Goal: Task Accomplishment & Management: Manage account settings

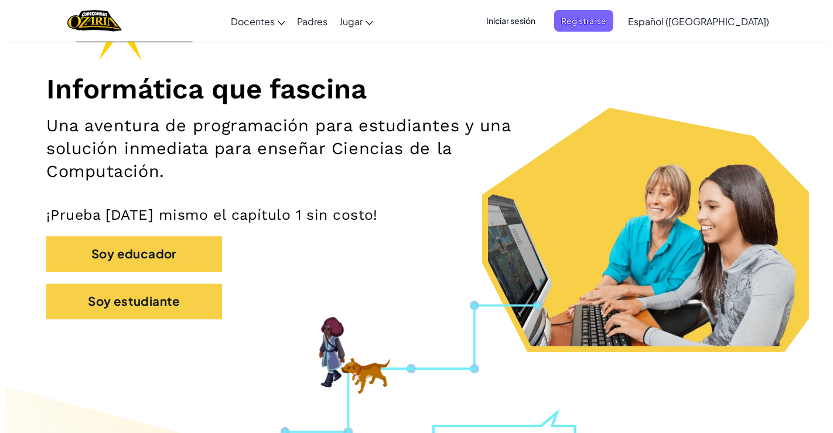
scroll to position [117, 0]
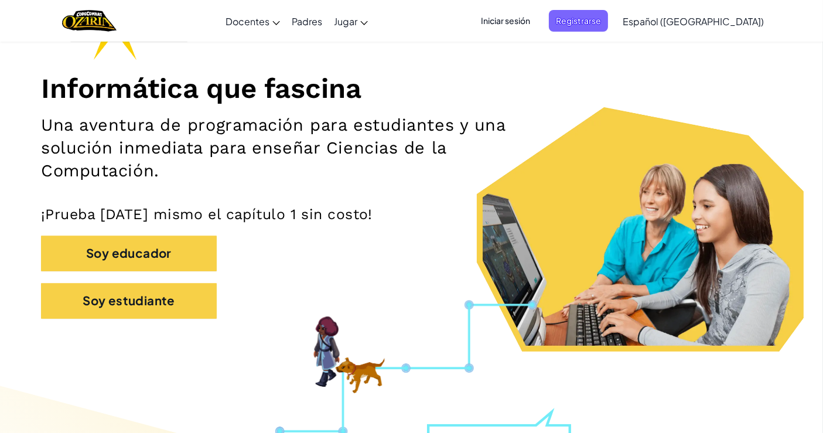
click at [530, 18] on span "Iniciar sesión" at bounding box center [505, 21] width 63 height 22
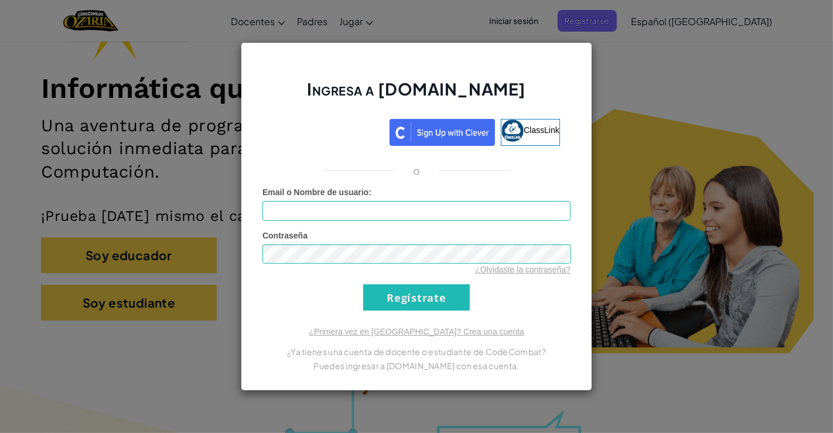
click at [404, 209] on input "Email o Nombre de usuario :" at bounding box center [417, 211] width 308 height 20
type input "[EMAIL_ADDRESS][DOMAIN_NAME]"
click at [406, 300] on input "Regístrate" at bounding box center [416, 297] width 107 height 26
